Goal: Task Accomplishment & Management: Use online tool/utility

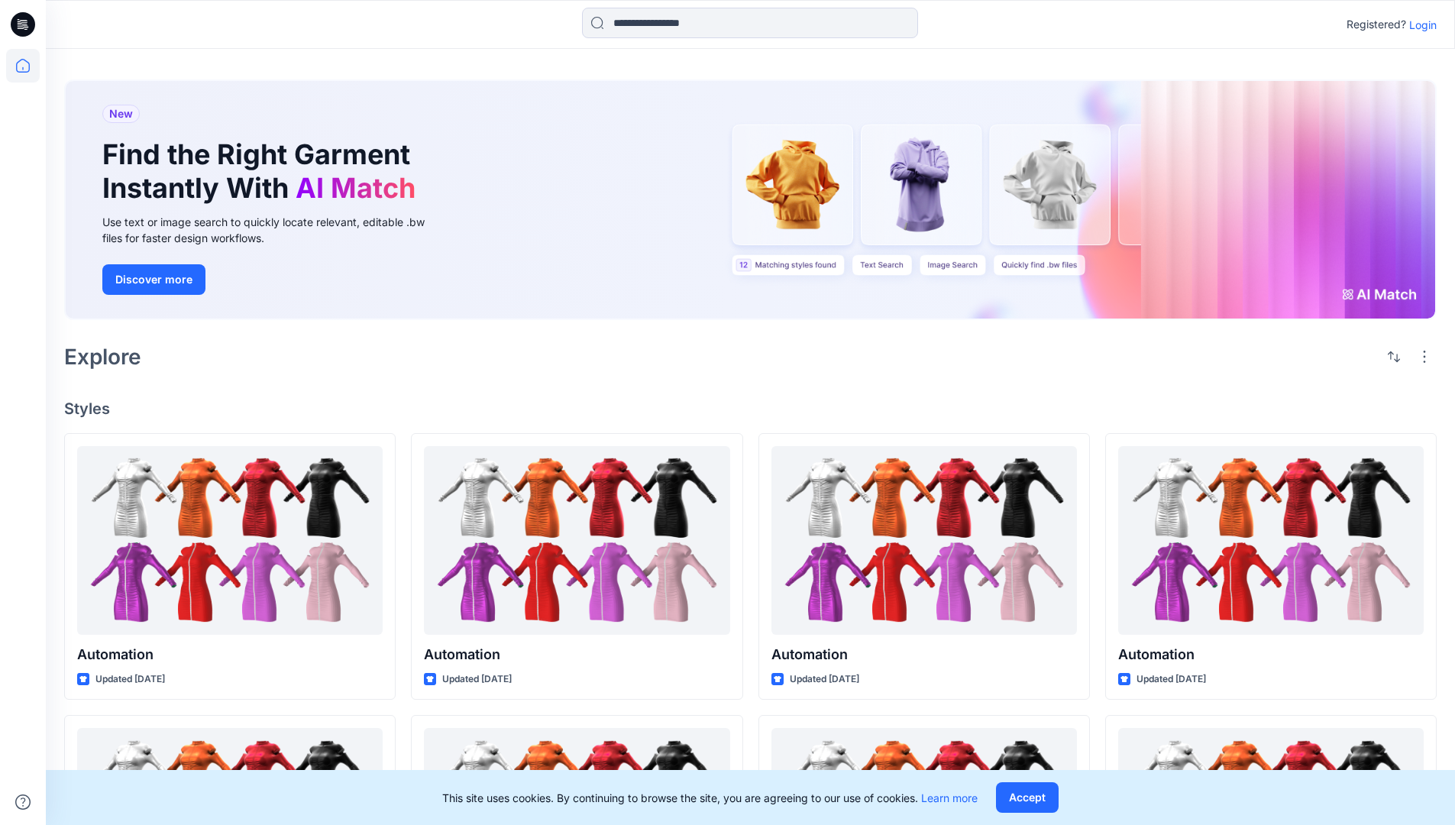
click at [1420, 24] on p "Login" at bounding box center [1424, 25] width 28 height 16
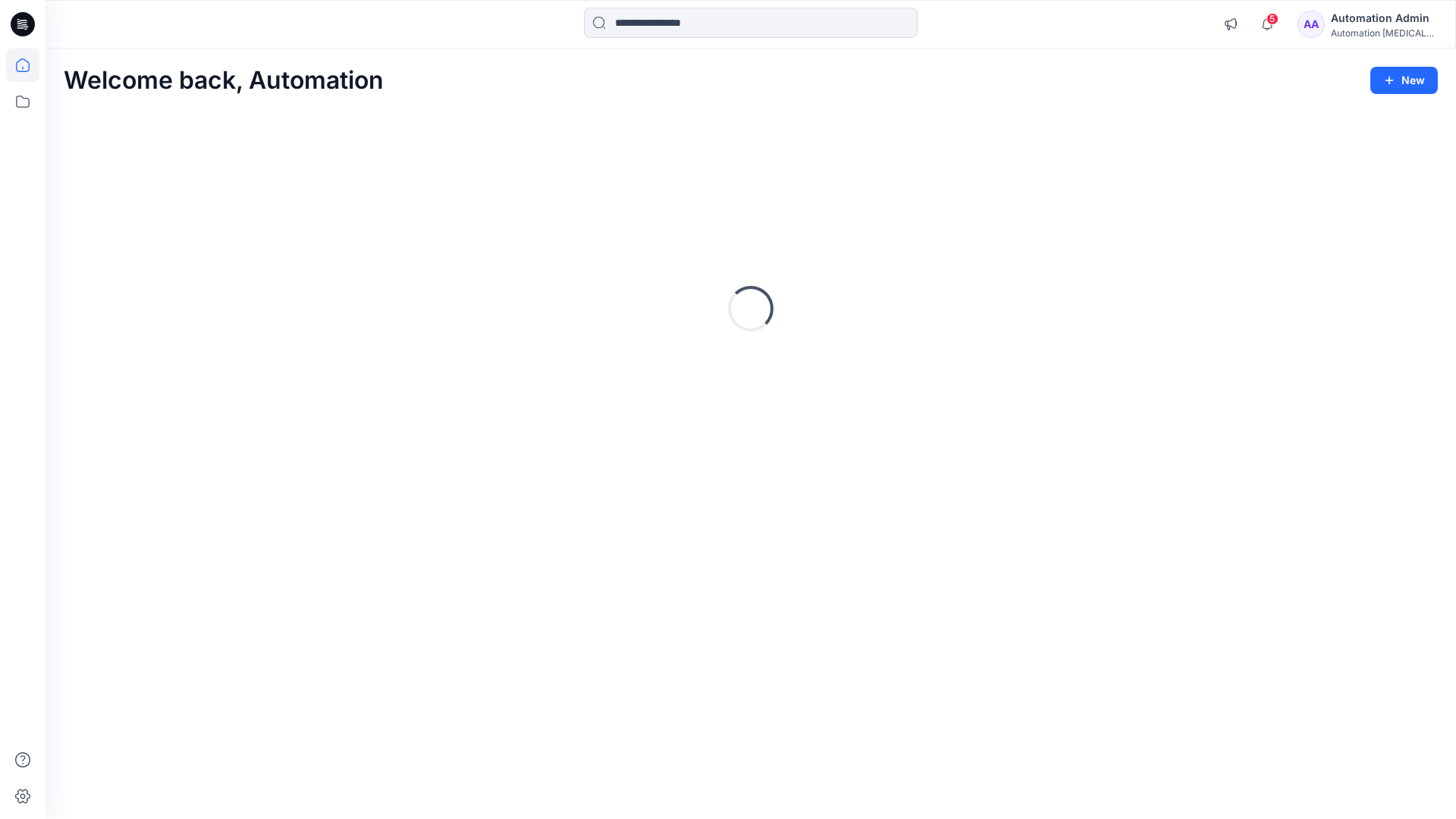
click at [29, 66] on icon at bounding box center [23, 66] width 14 height 14
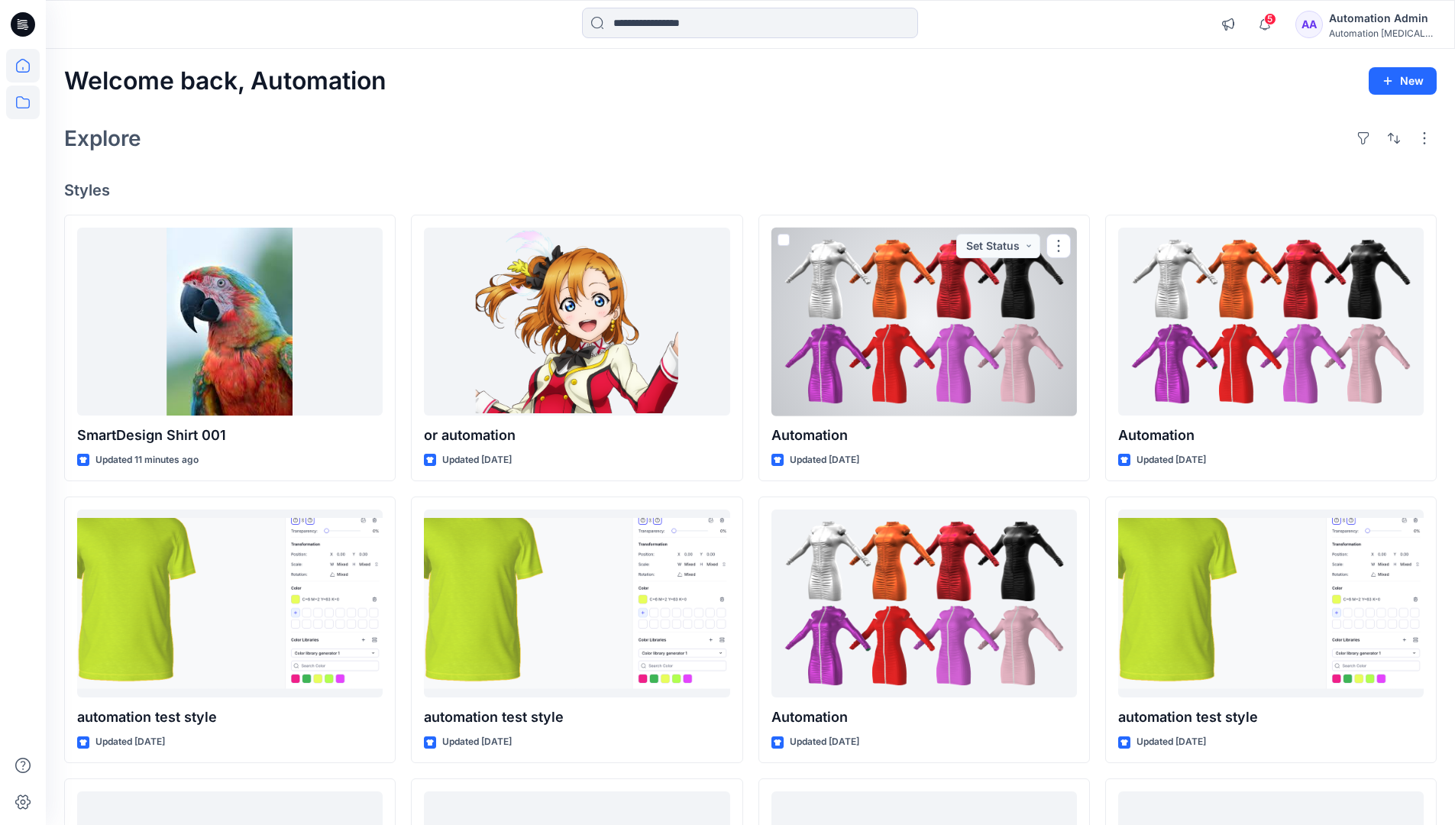
click at [24, 107] on icon at bounding box center [23, 103] width 34 height 34
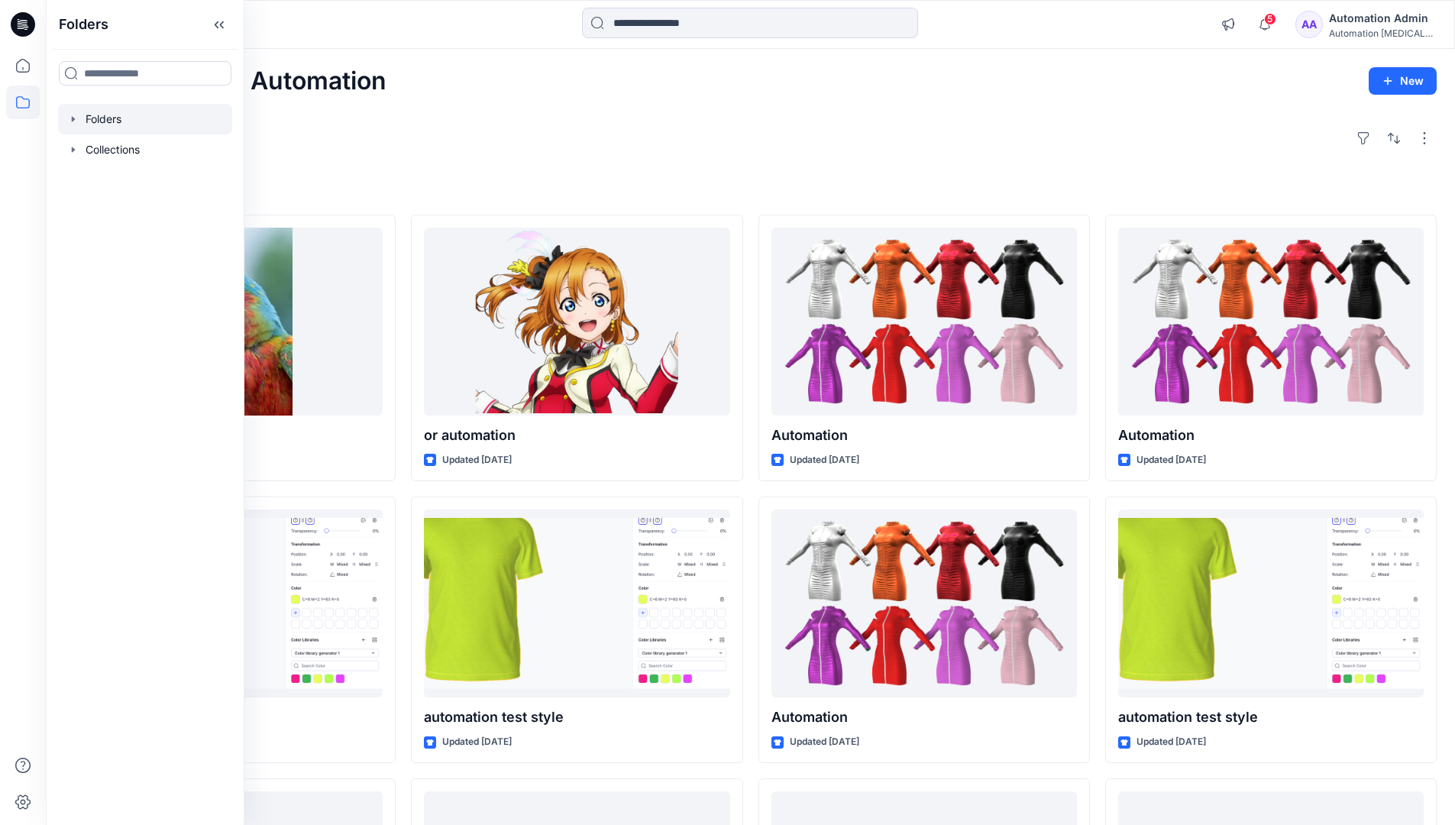
click at [141, 118] on div at bounding box center [145, 119] width 174 height 31
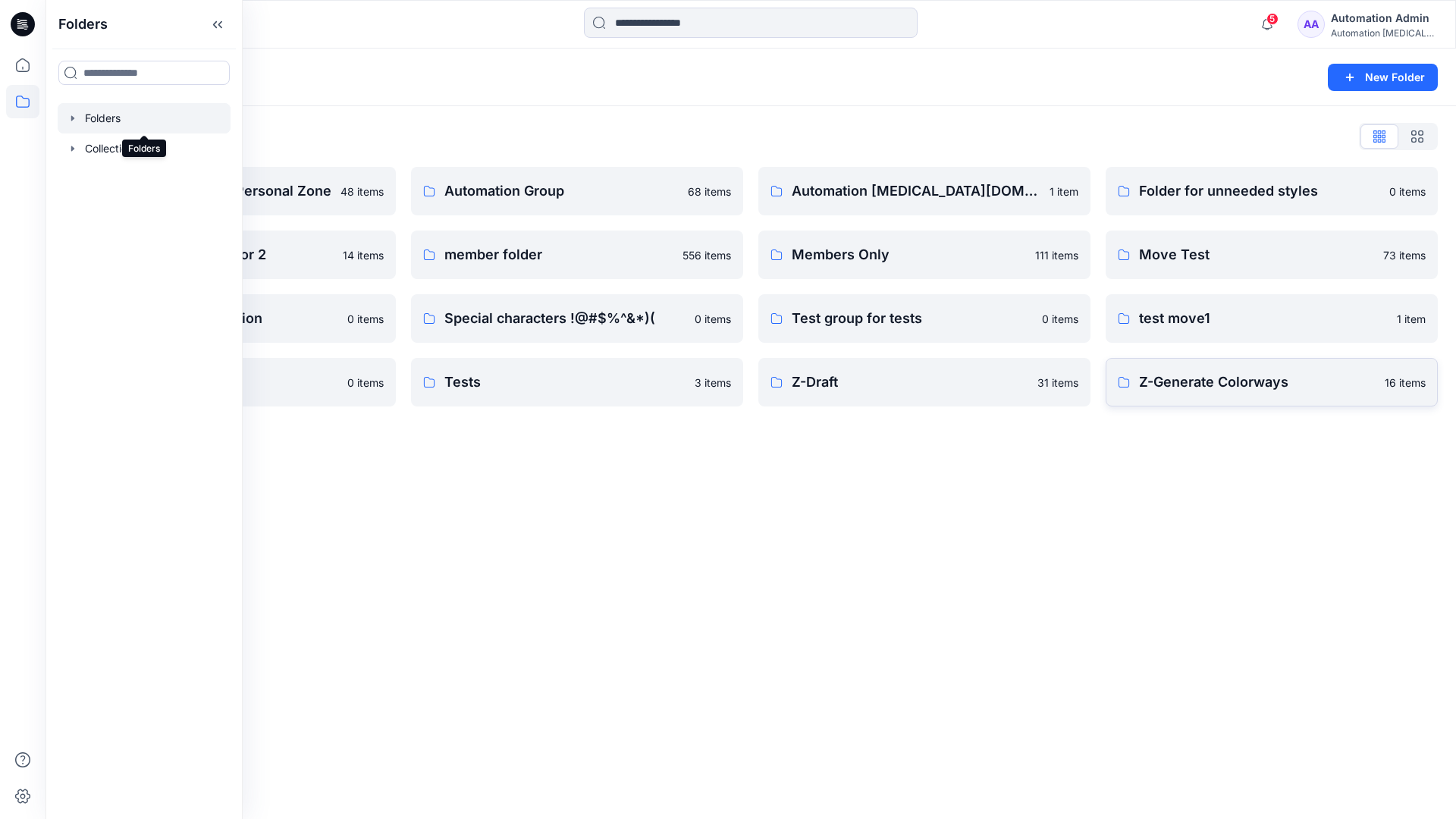
click at [1303, 381] on p "Z-Generate Colorways" at bounding box center [1257, 381] width 236 height 21
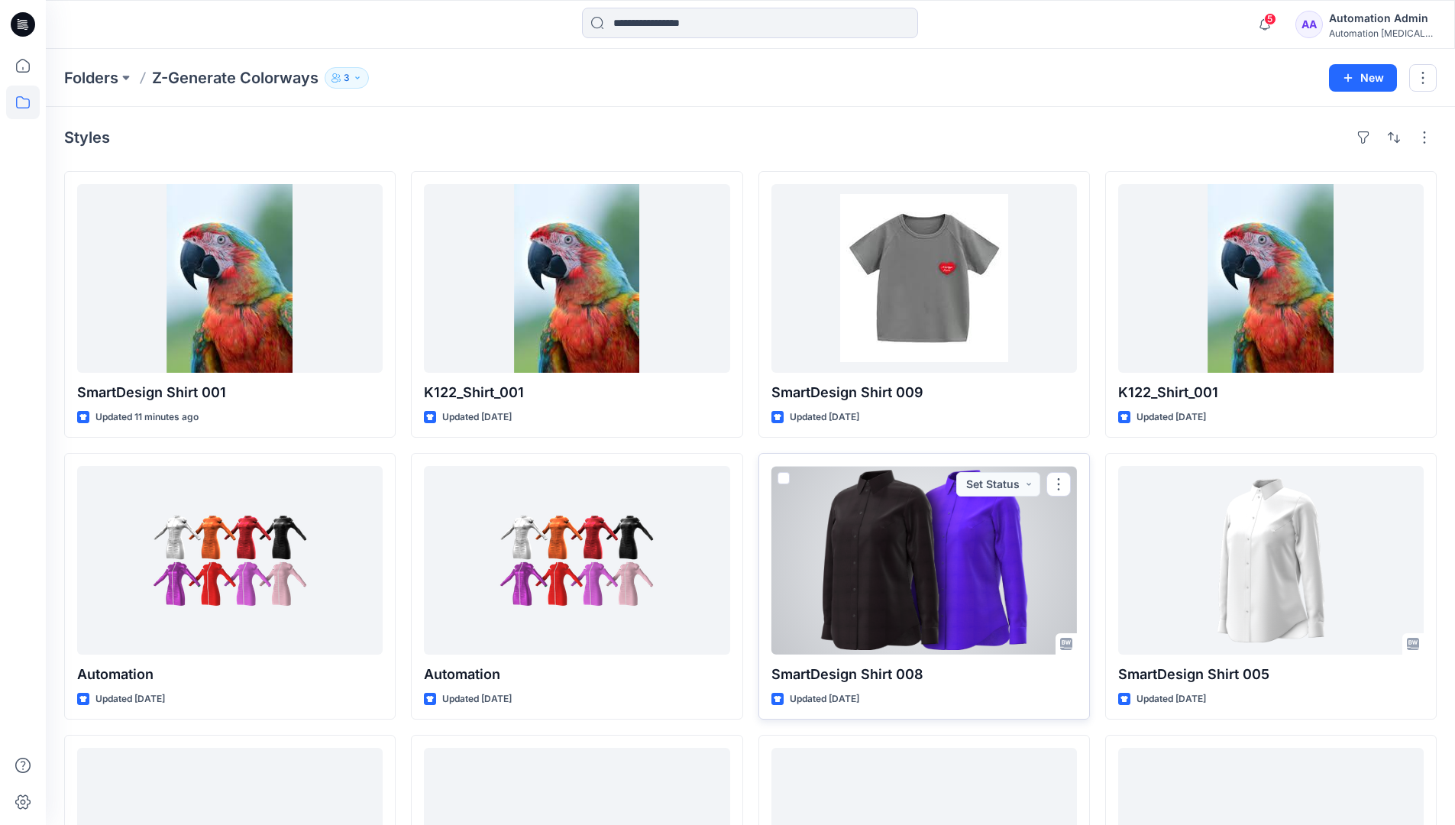
click at [788, 474] on span at bounding box center [784, 478] width 12 height 12
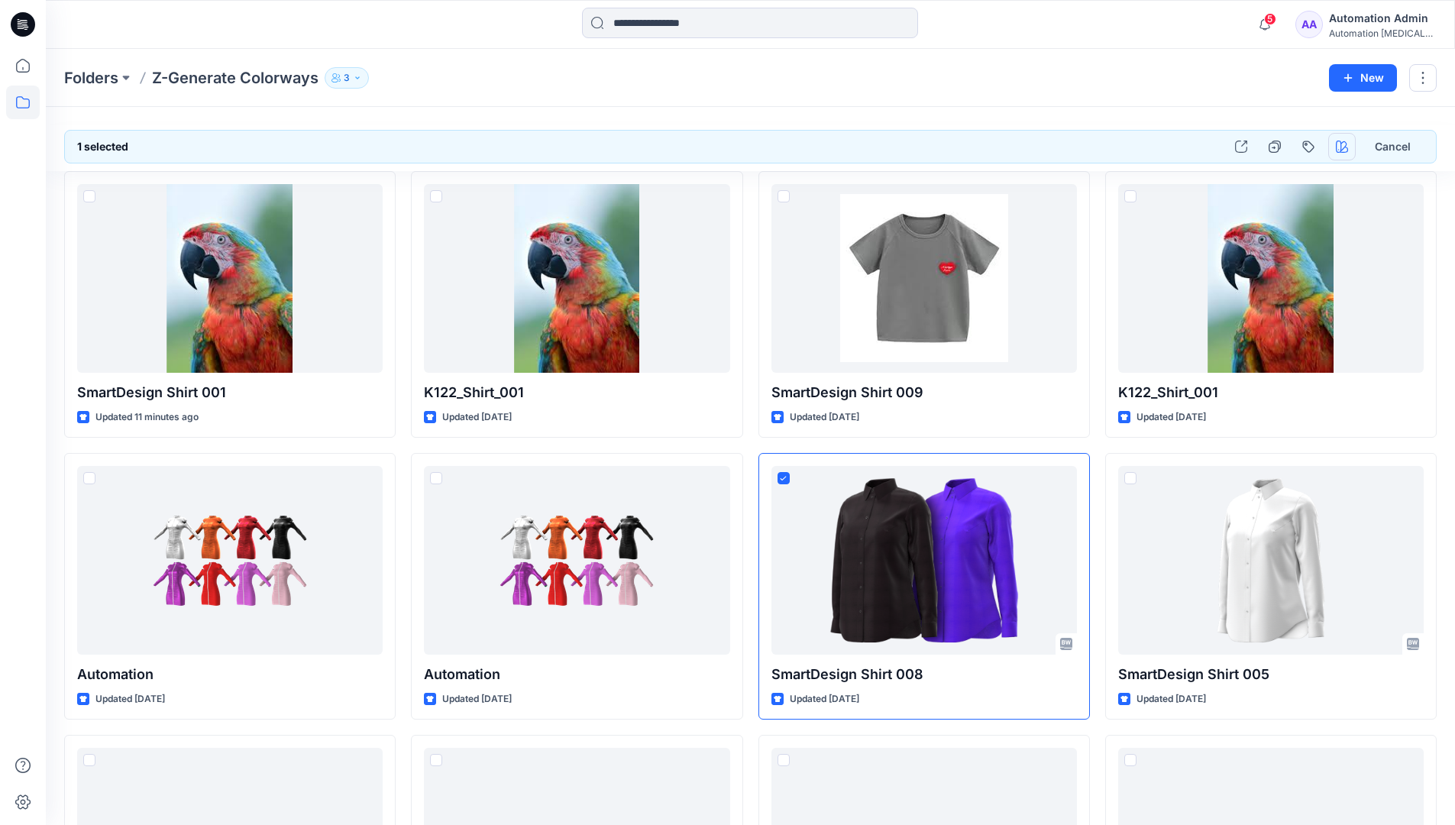
click at [1342, 147] on icon "button" at bounding box center [1342, 147] width 12 height 12
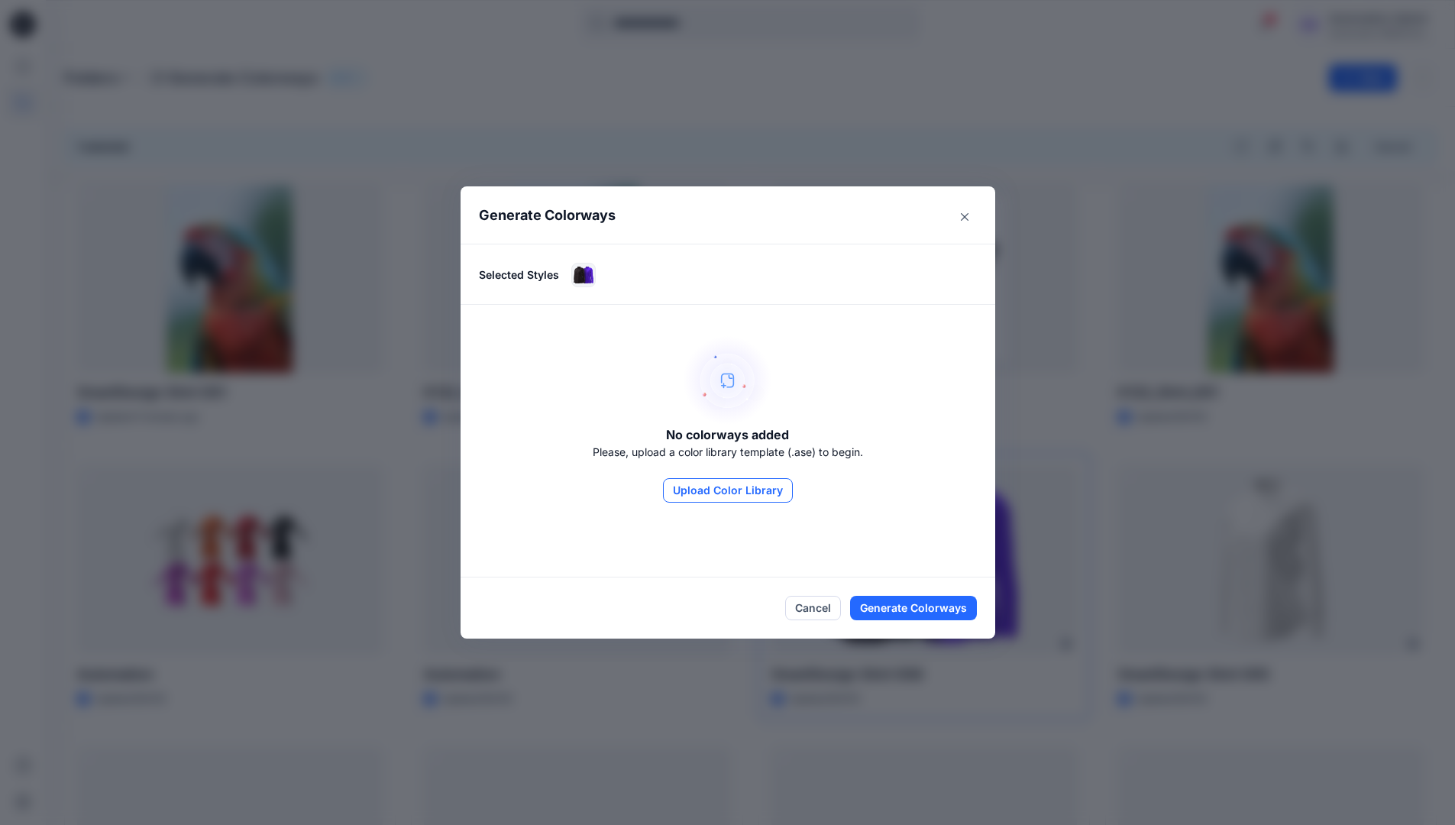
click at [751, 491] on button "Upload Color Library" at bounding box center [728, 490] width 130 height 24
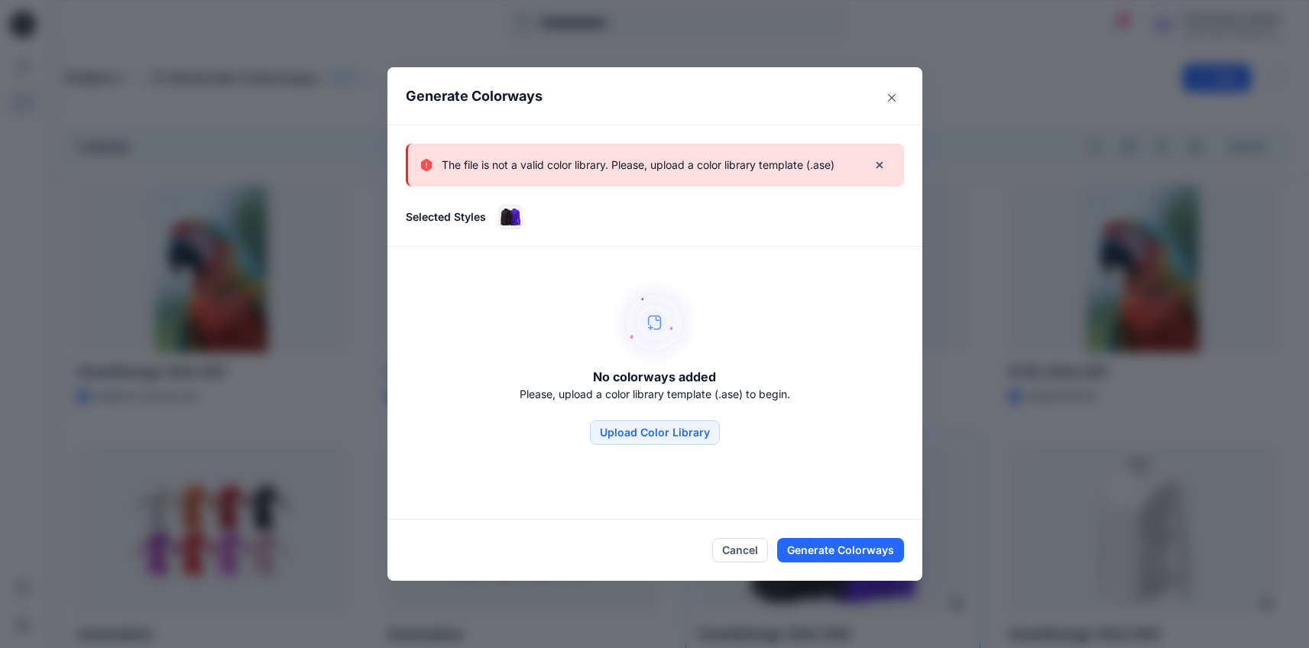
click at [757, 173] on p "The file is not a valid color library. Please, upload a color library template …" at bounding box center [638, 165] width 393 height 18
click at [895, 94] on icon "Close" at bounding box center [892, 98] width 8 height 8
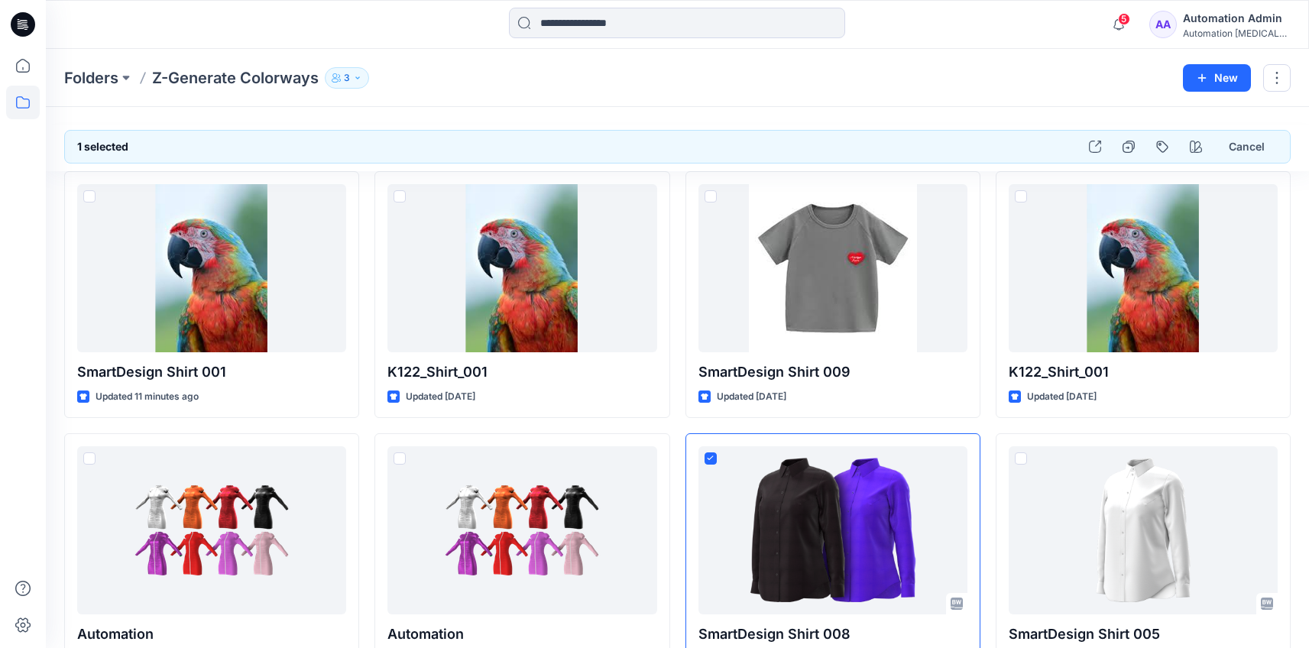
click at [1221, 28] on div "Automation testim..." at bounding box center [1236, 33] width 107 height 11
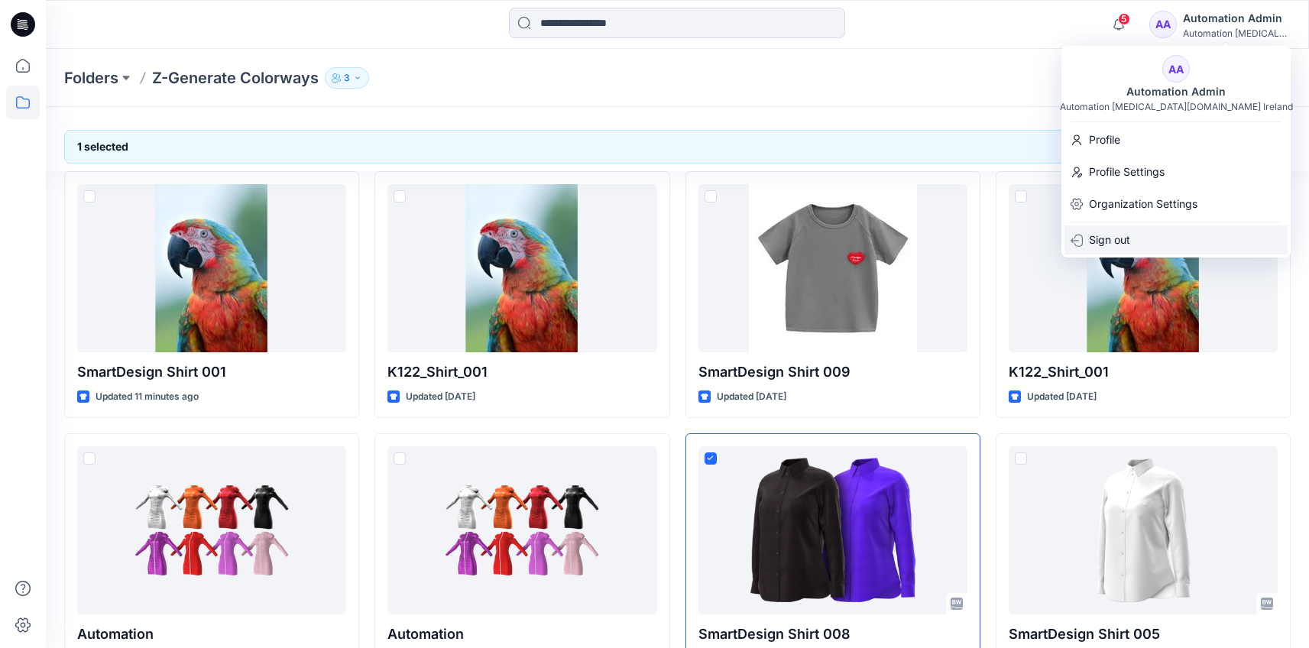
click at [1164, 241] on div "Sign out" at bounding box center [1175, 239] width 223 height 29
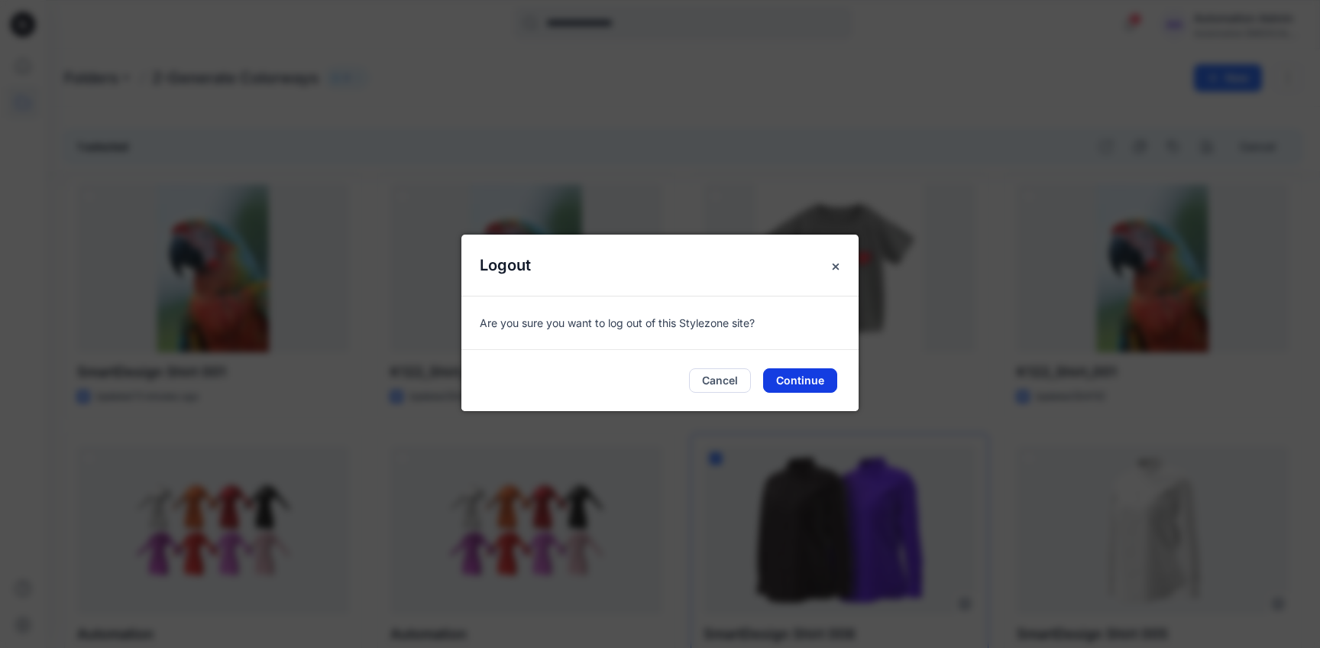
click at [824, 379] on button "Continue" at bounding box center [800, 380] width 74 height 24
